Goal: Transaction & Acquisition: Purchase product/service

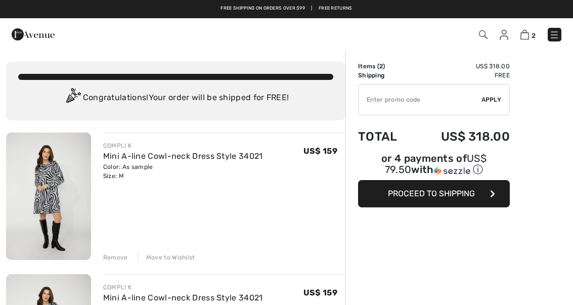
click at [111, 257] on div "Remove" at bounding box center [115, 257] width 25 height 9
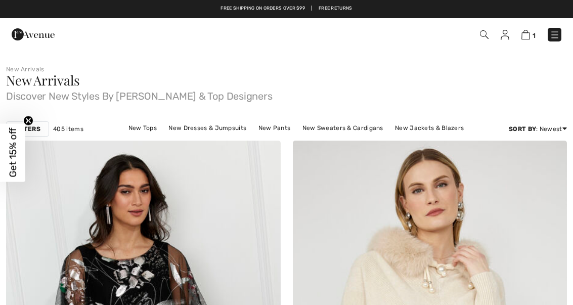
checkbox input "true"
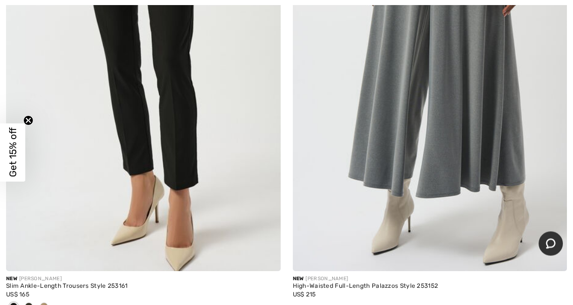
scroll to position [11628, 0]
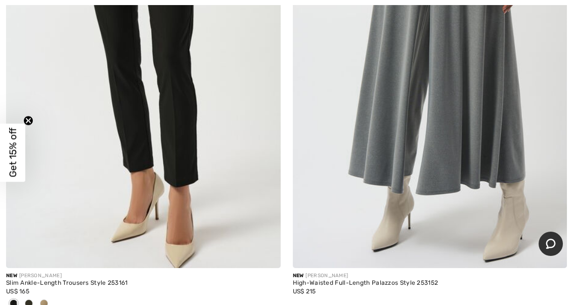
click at [141, 91] on img at bounding box center [143, 63] width 275 height 412
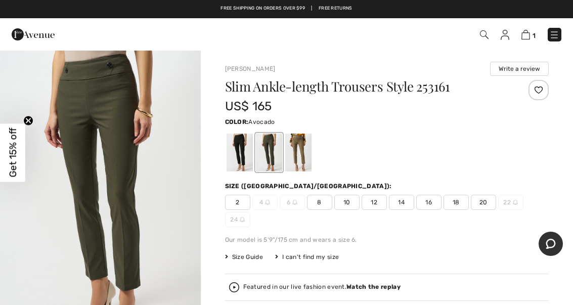
click at [373, 205] on span "12" at bounding box center [374, 202] width 25 height 15
click at [237, 153] on div at bounding box center [239, 153] width 26 height 38
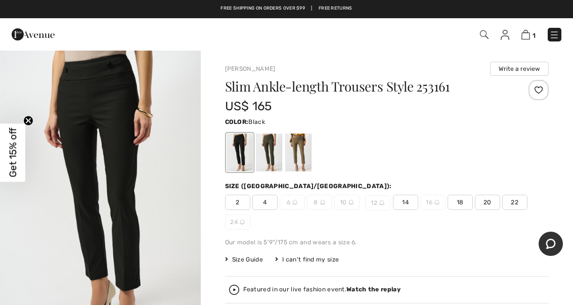
click at [372, 204] on span "12" at bounding box center [377, 202] width 25 height 15
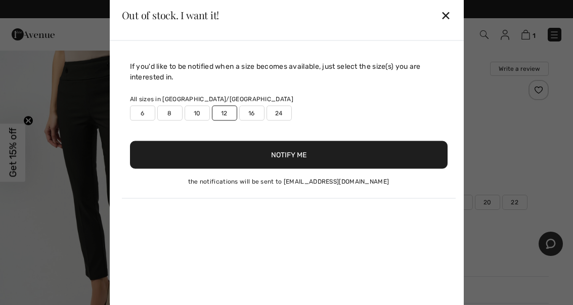
click at [274, 155] on button "Notify Me" at bounding box center [289, 155] width 318 height 28
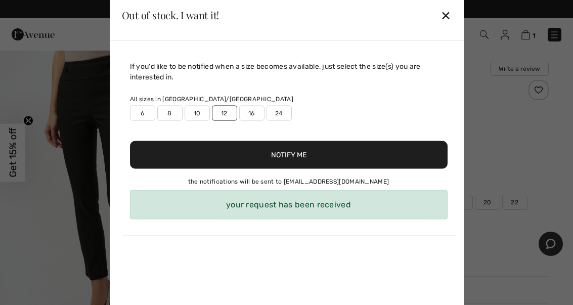
click at [292, 203] on div "your request has been received" at bounding box center [289, 204] width 318 height 29
click at [443, 22] on div "✕" at bounding box center [446, 15] width 11 height 21
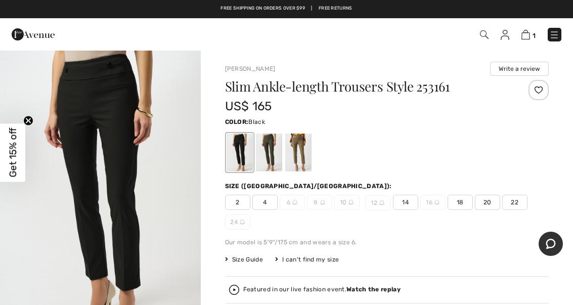
click at [243, 260] on span "Size Guide" at bounding box center [244, 259] width 38 height 9
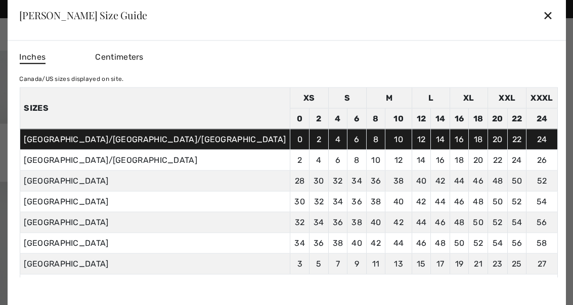
click at [543, 14] on div "✕" at bounding box center [548, 15] width 11 height 21
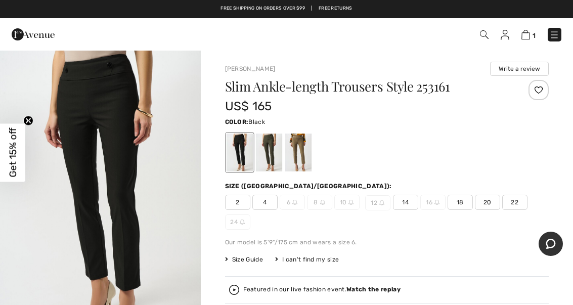
click at [406, 199] on span "14" at bounding box center [405, 202] width 25 height 15
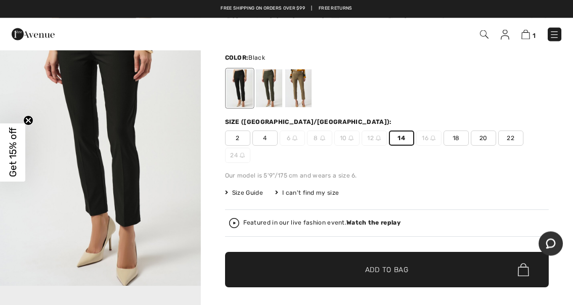
scroll to position [64, 0]
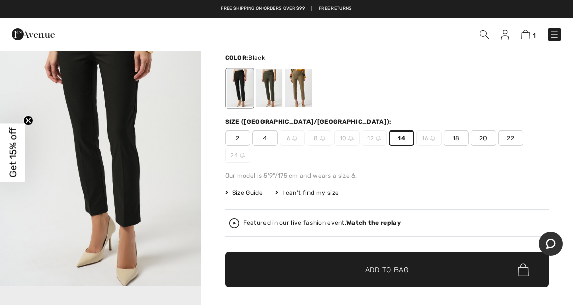
click at [368, 264] on span "✔ Added to Bag Add to Bag" at bounding box center [387, 269] width 324 height 35
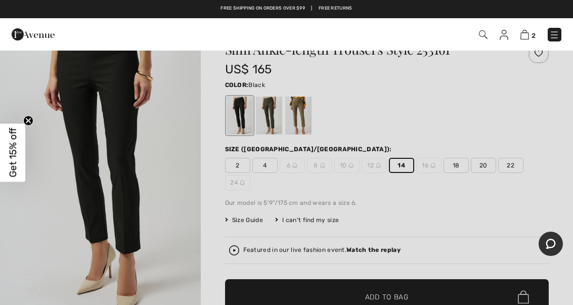
scroll to position [0, 0]
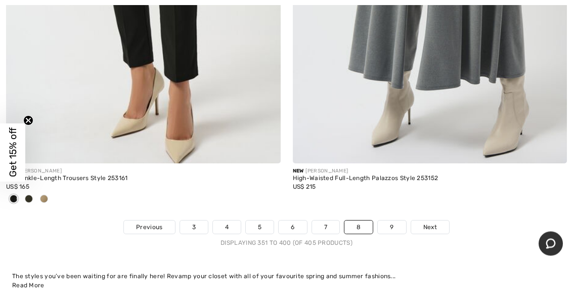
scroll to position [11733, 0]
click at [391, 221] on link "9" at bounding box center [392, 227] width 28 height 13
